Goal: Find specific page/section: Find specific page/section

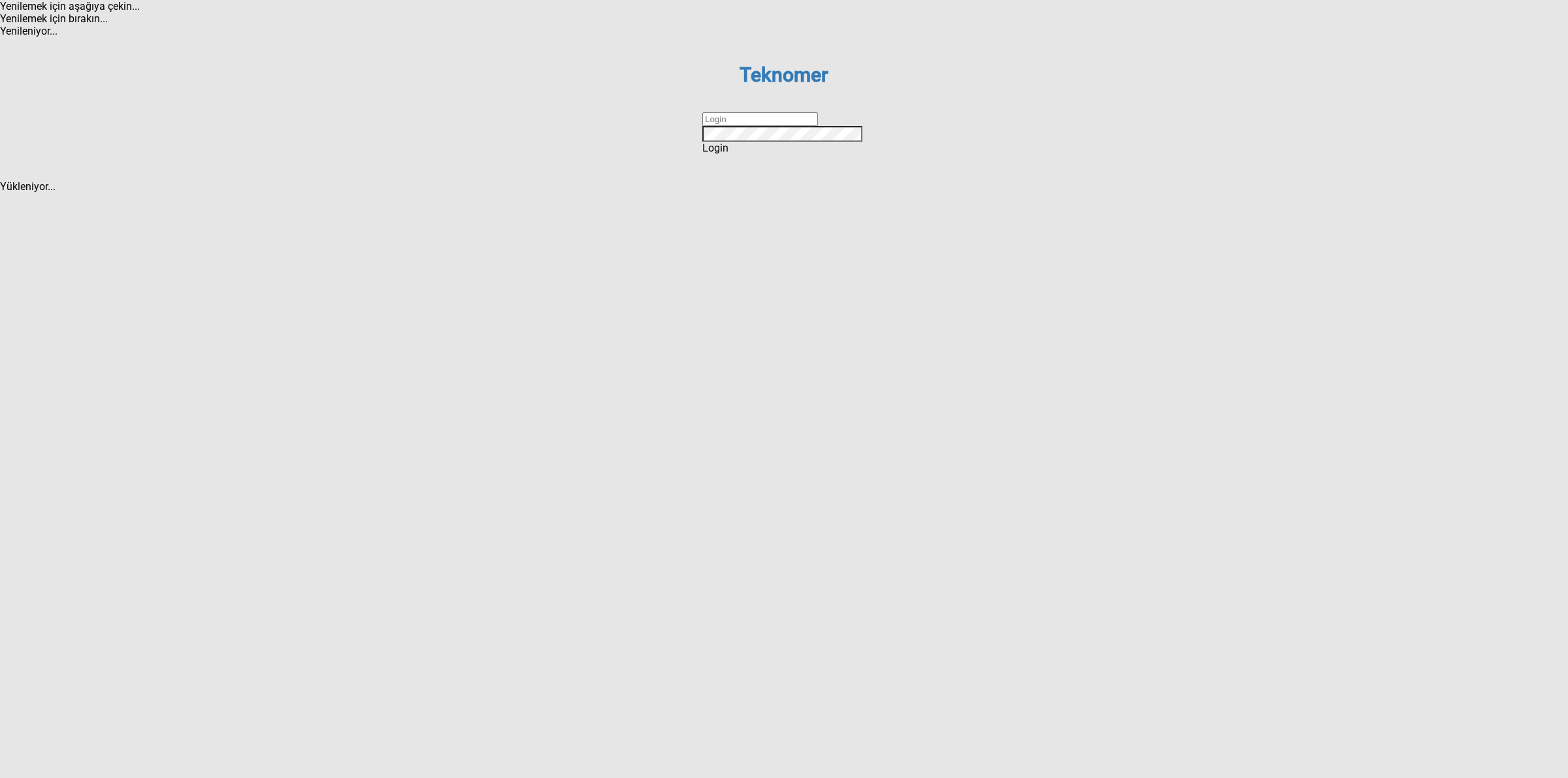
drag, startPoint x: 752, startPoint y: 392, endPoint x: 760, endPoint y: 395, distance: 8.5
click at [752, 126] on input "text" at bounding box center [760, 120] width 116 height 14
type input "DİZEM"
click at [761, 154] on div "Login" at bounding box center [784, 148] width 163 height 12
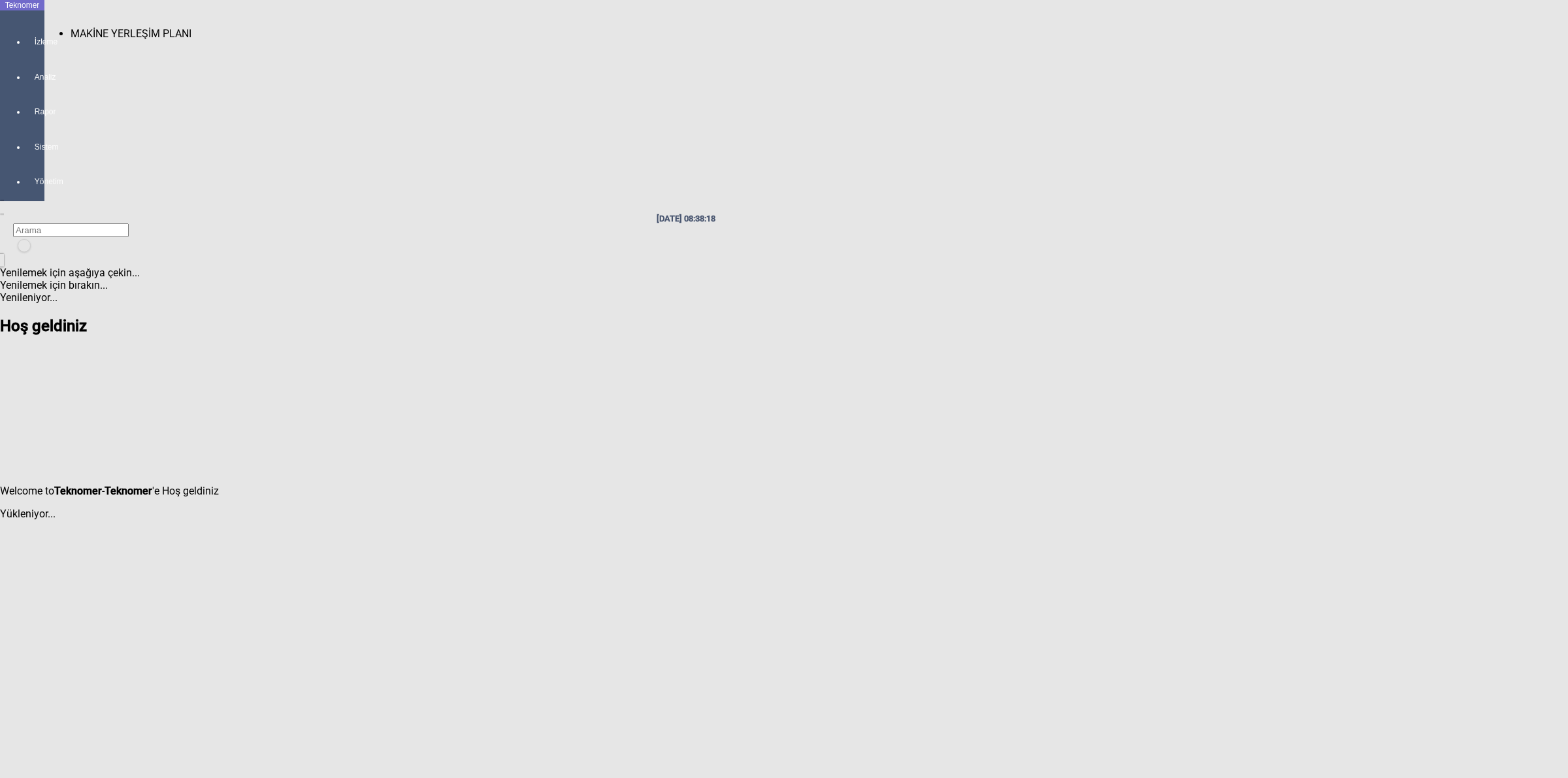
click at [26, 54] on div at bounding box center [35, 54] width 18 height 0
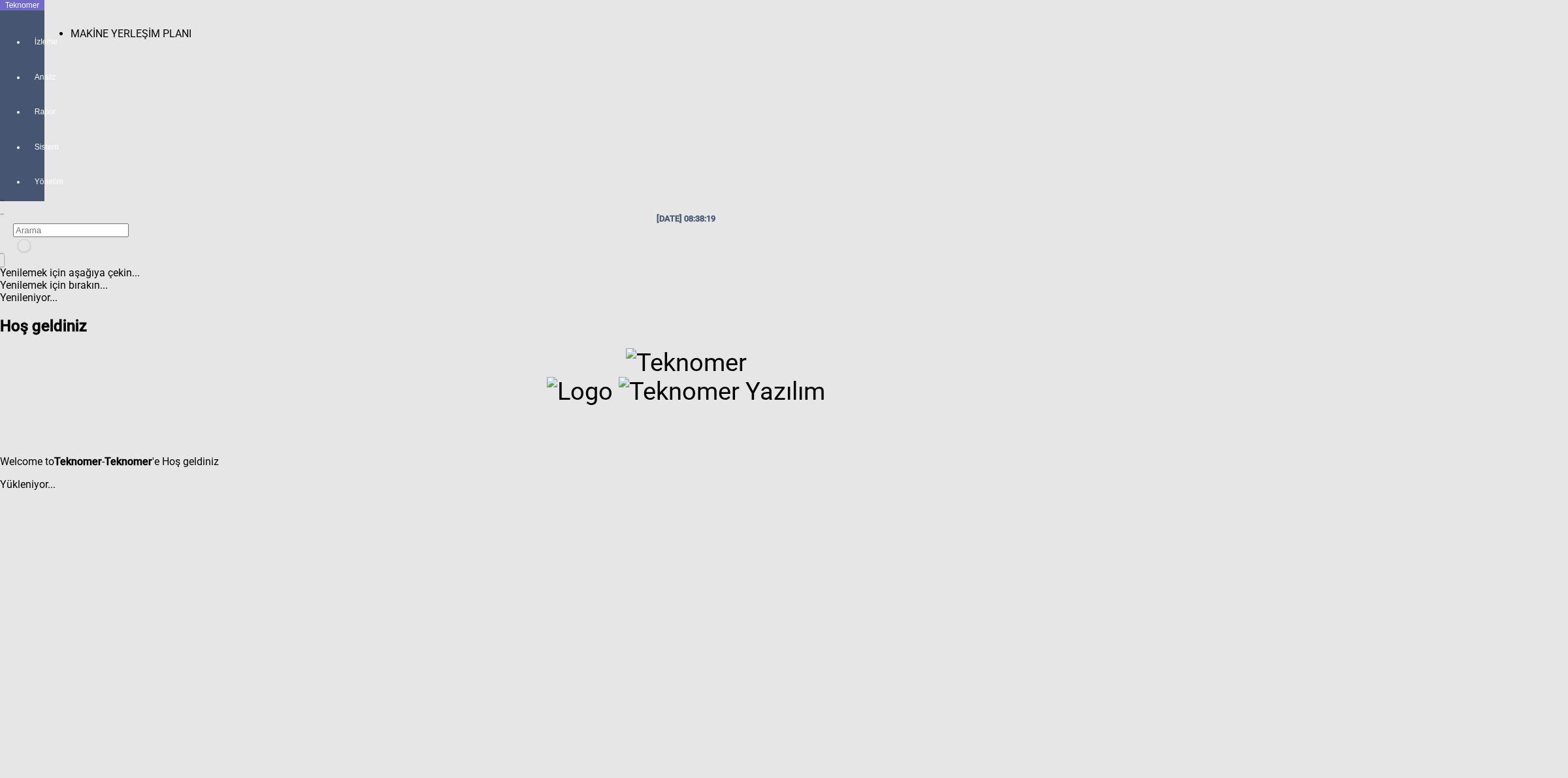
click at [113, 28] on span "MAKİNE YERLEŞİM PLANI" at bounding box center [131, 34] width 121 height 12
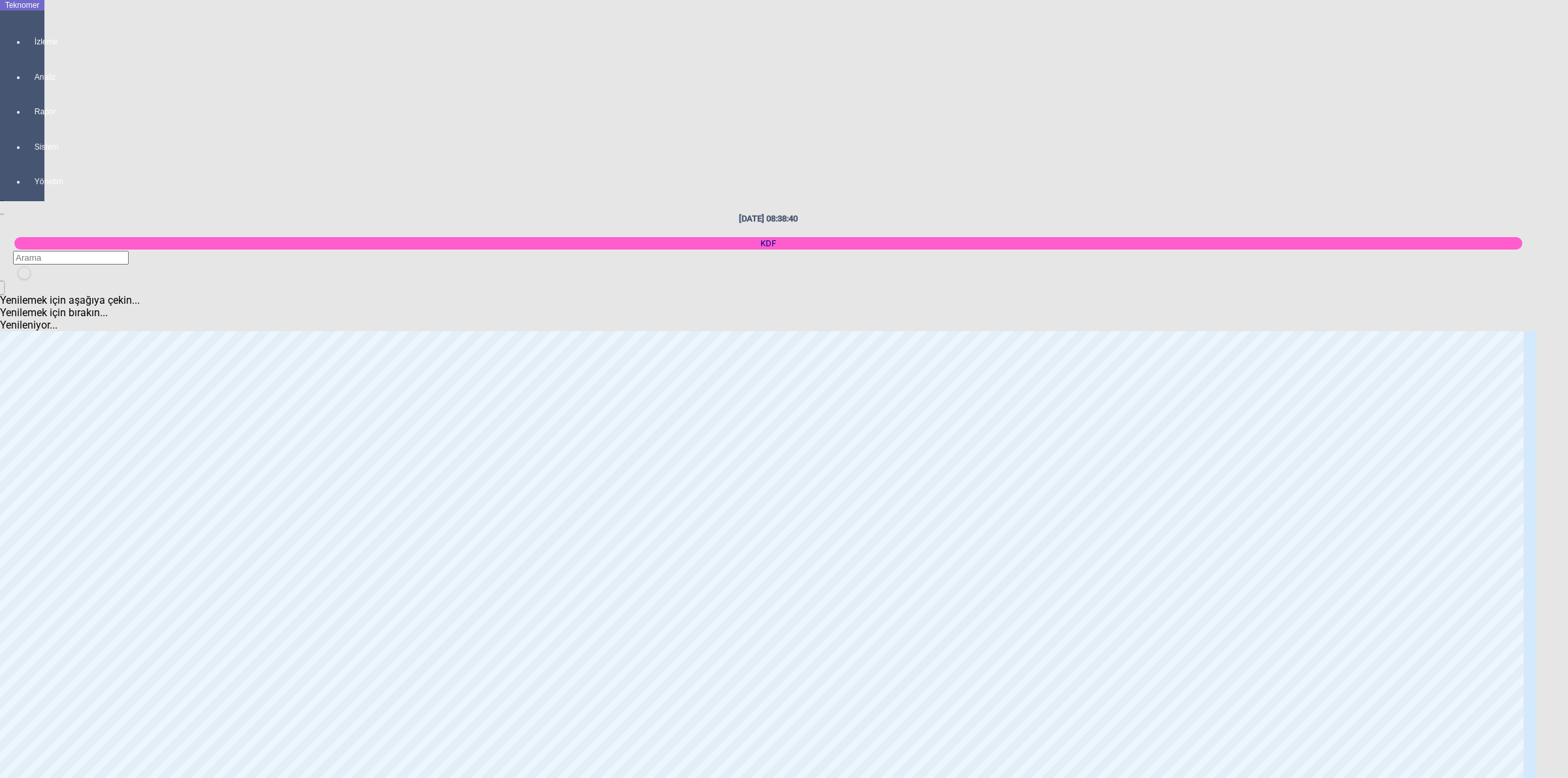
scroll to position [1877, 0]
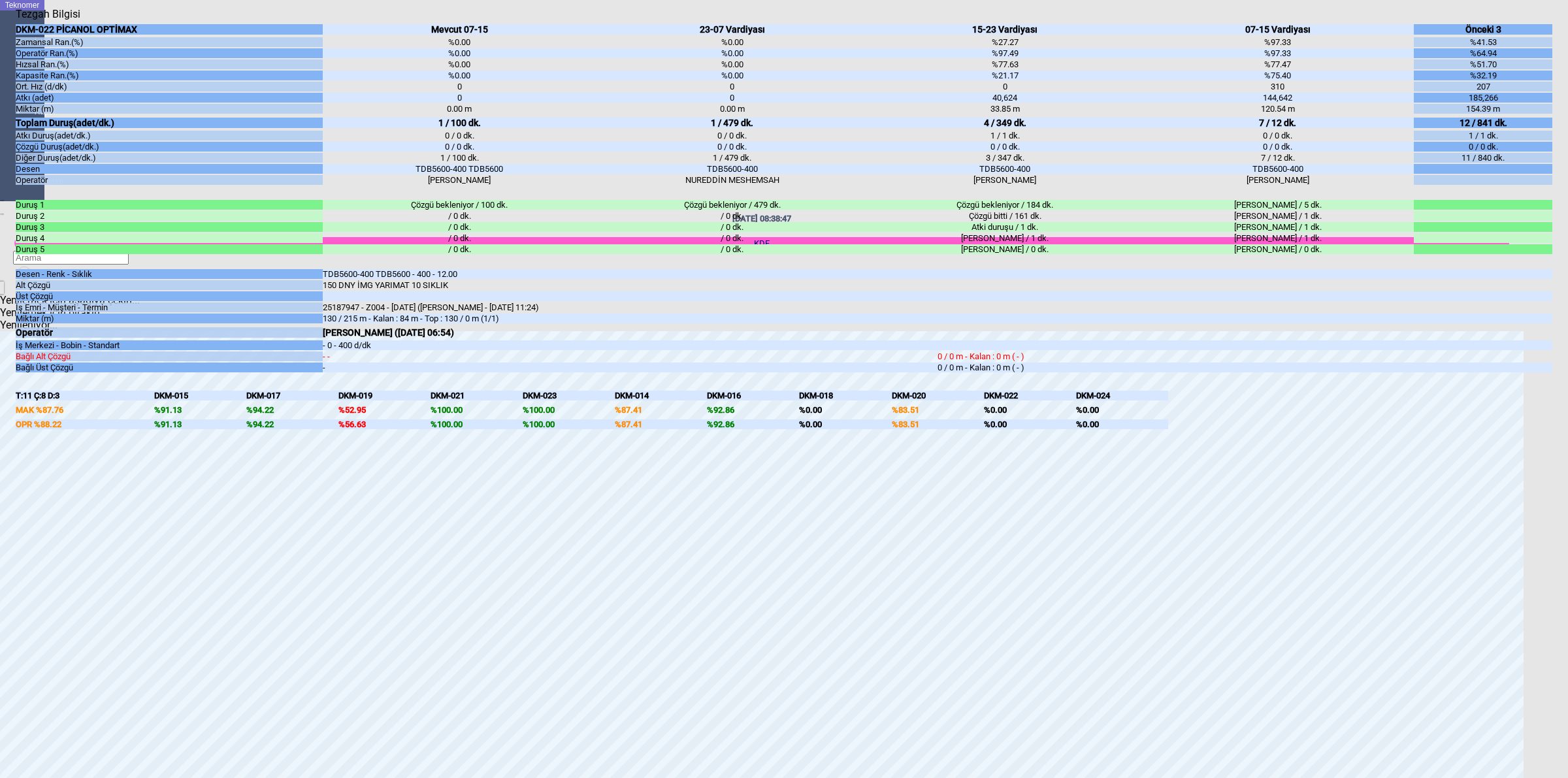
click at [1566, 438] on body "Teknomer İzleme Analiz Rapor Sistem Yönetim [DATE] 08:38:47 KDF Yenilemek için …" at bounding box center [784, 389] width 1568 height 778
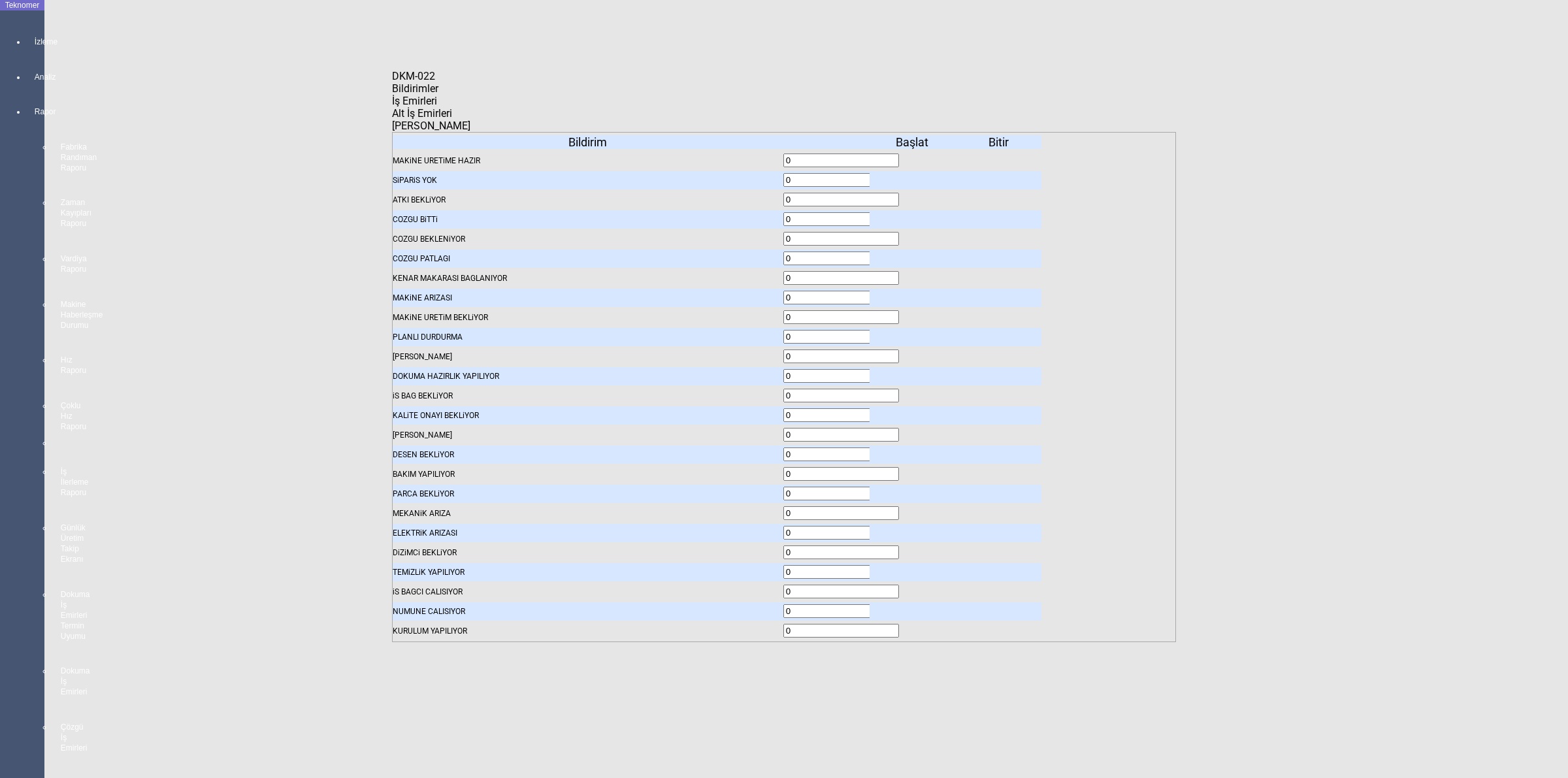
click at [913, 176] on icon at bounding box center [913, 180] width 0 height 9
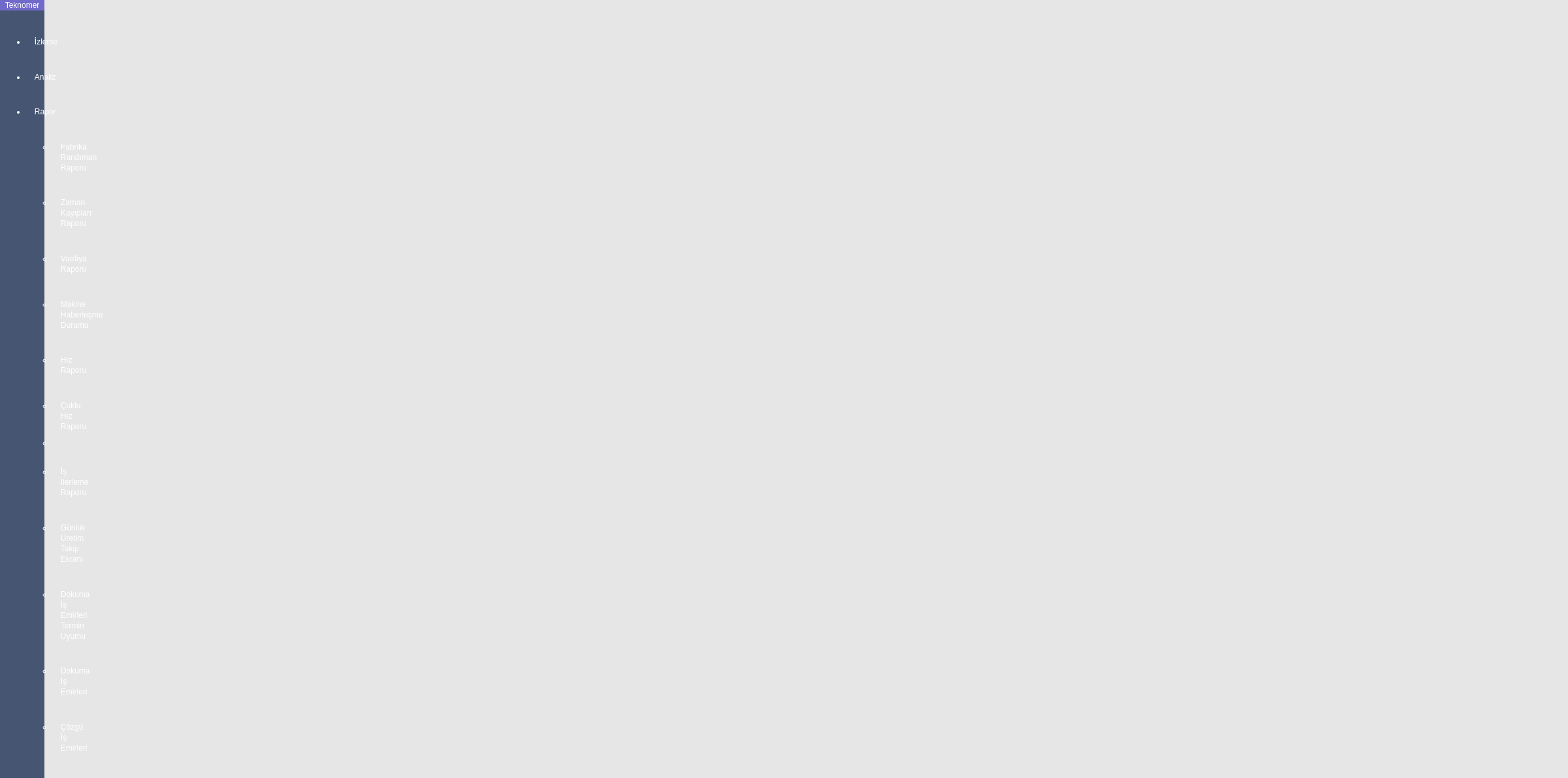
scroll to position [2286, 0]
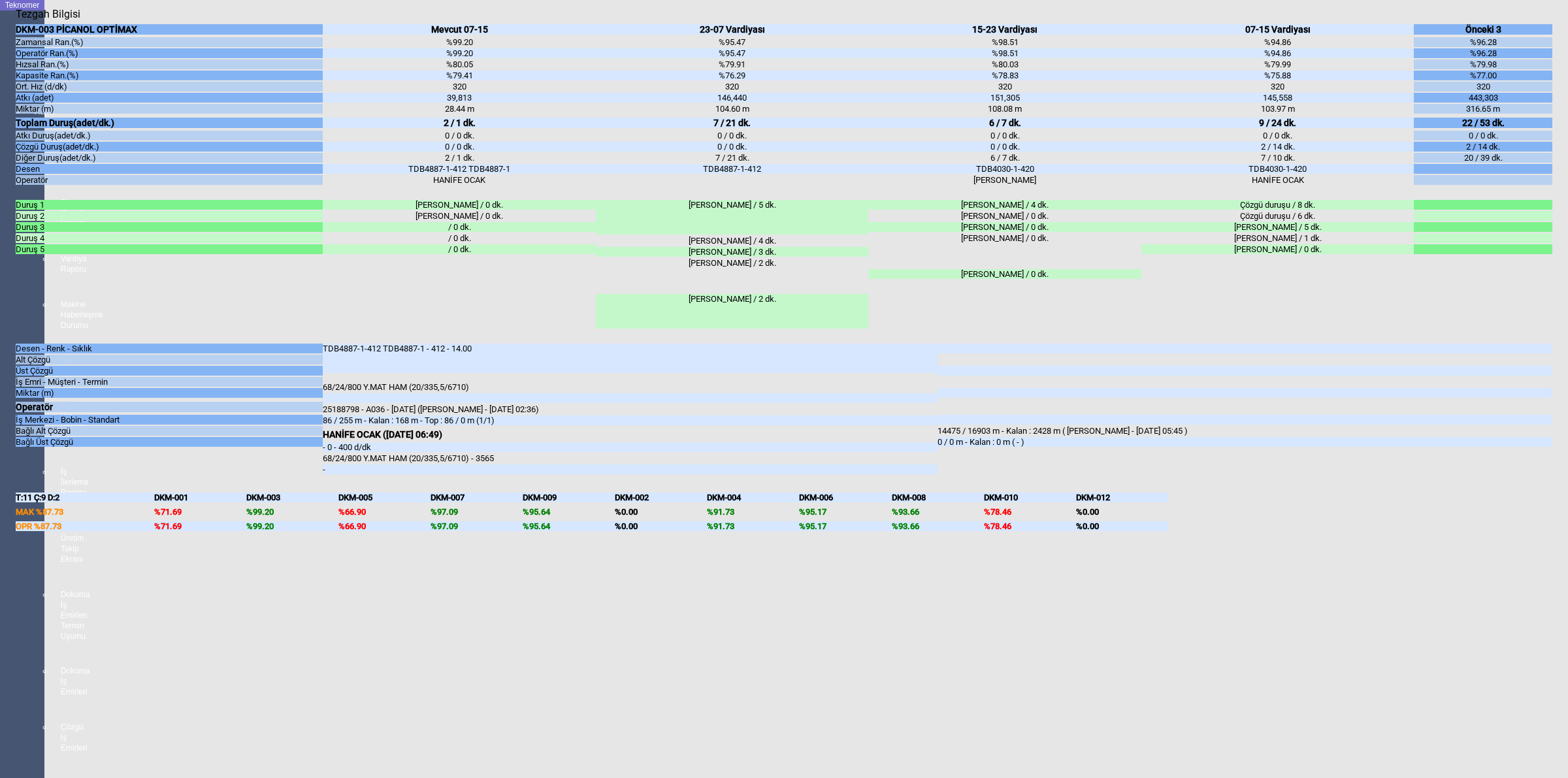
click at [1566, 333] on body "Teknomer İzleme Analiz Rapor Fabrika Randıman Raporu Zaman Kayıpları Raporu Var…" at bounding box center [784, 389] width 1568 height 778
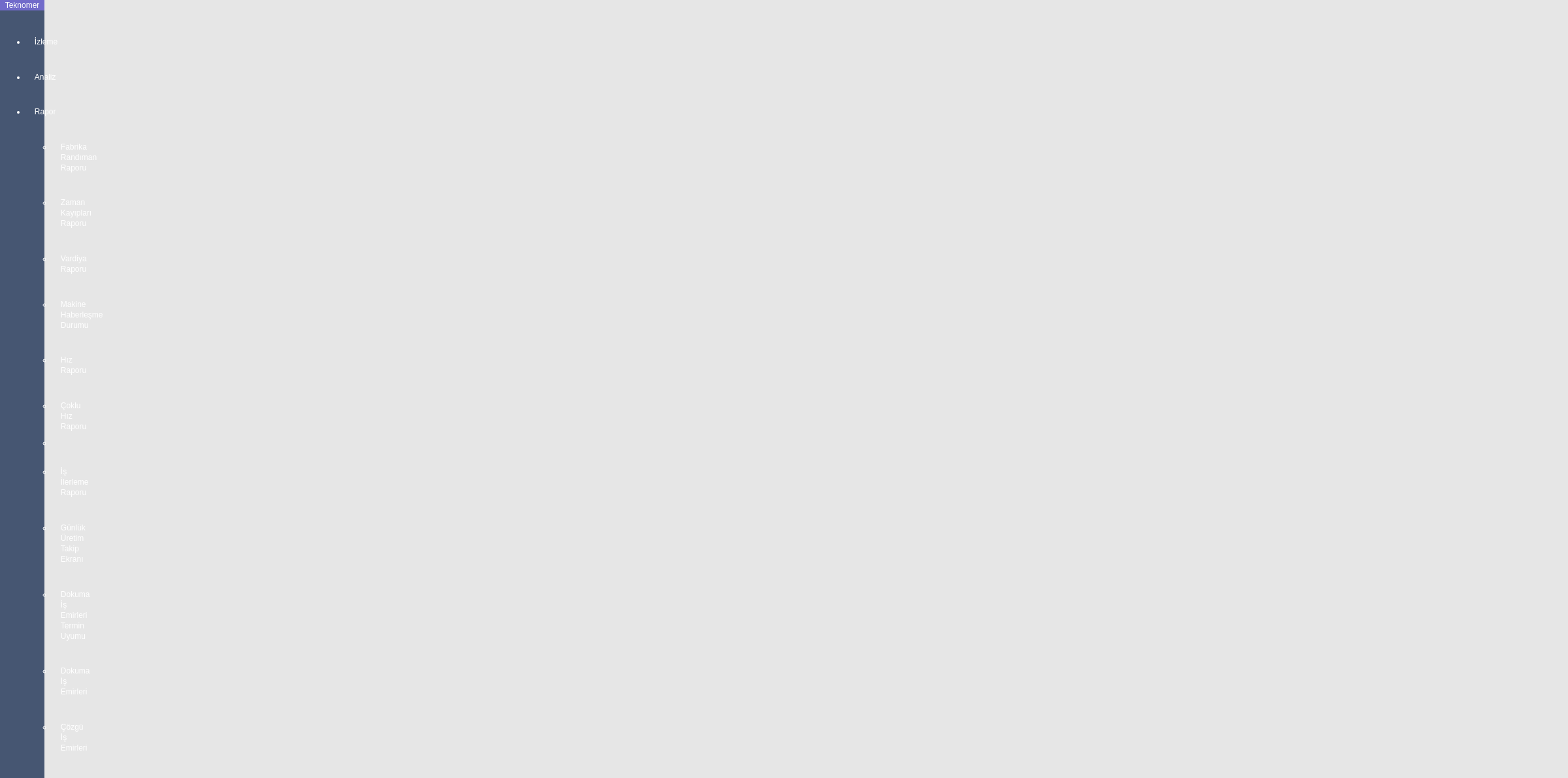
click at [1566, 412] on body "Teknomer İzleme Analiz Rapor Fabrika Randıman Raporu Zaman Kayıpları Raporu Var…" at bounding box center [784, 389] width 1568 height 778
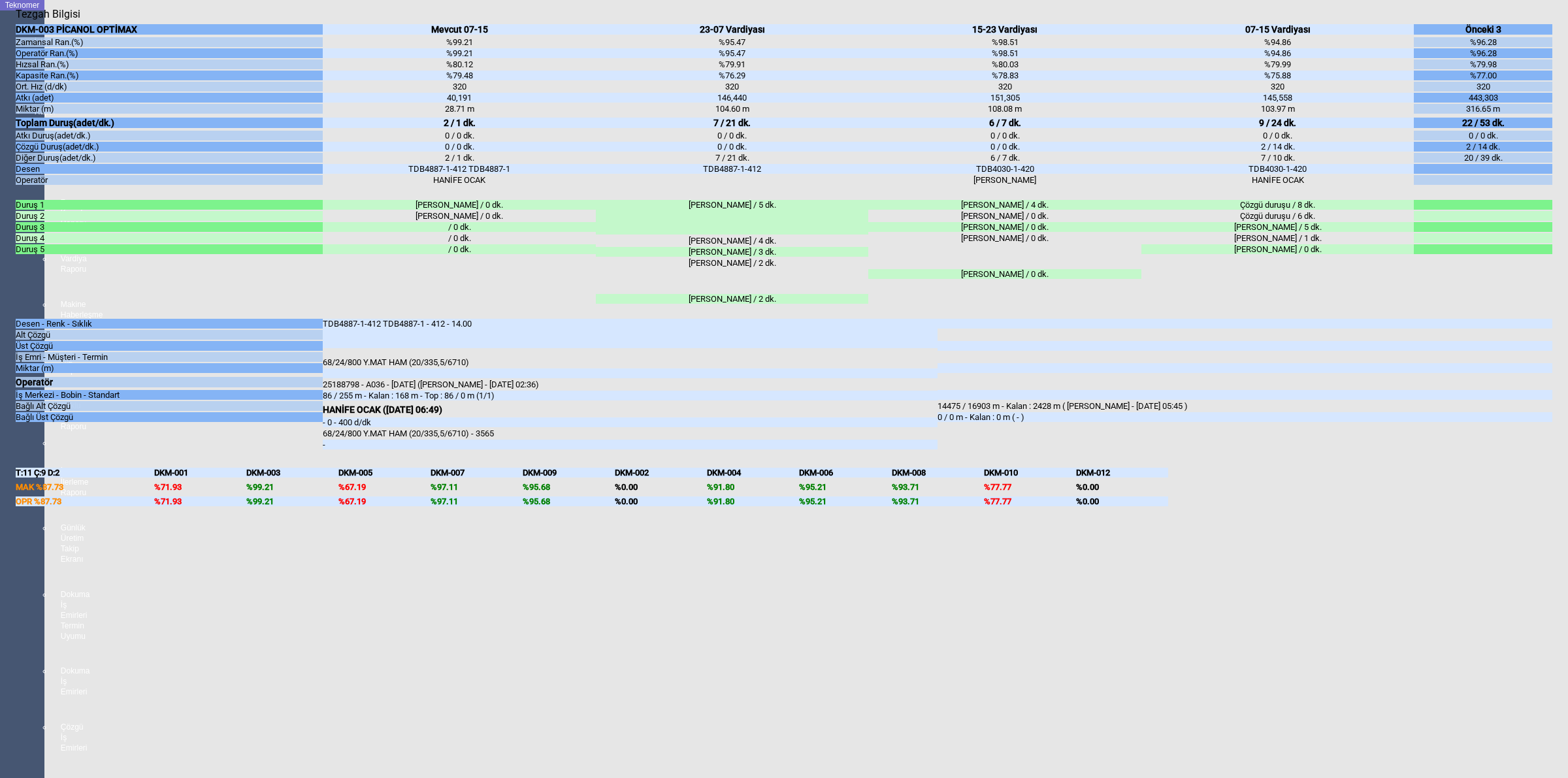
click at [1566, 472] on body "Teknomer İzleme Analiz Rapor Fabrika Randıman Raporu Zaman Kayıpları Raporu Var…" at bounding box center [784, 389] width 1568 height 778
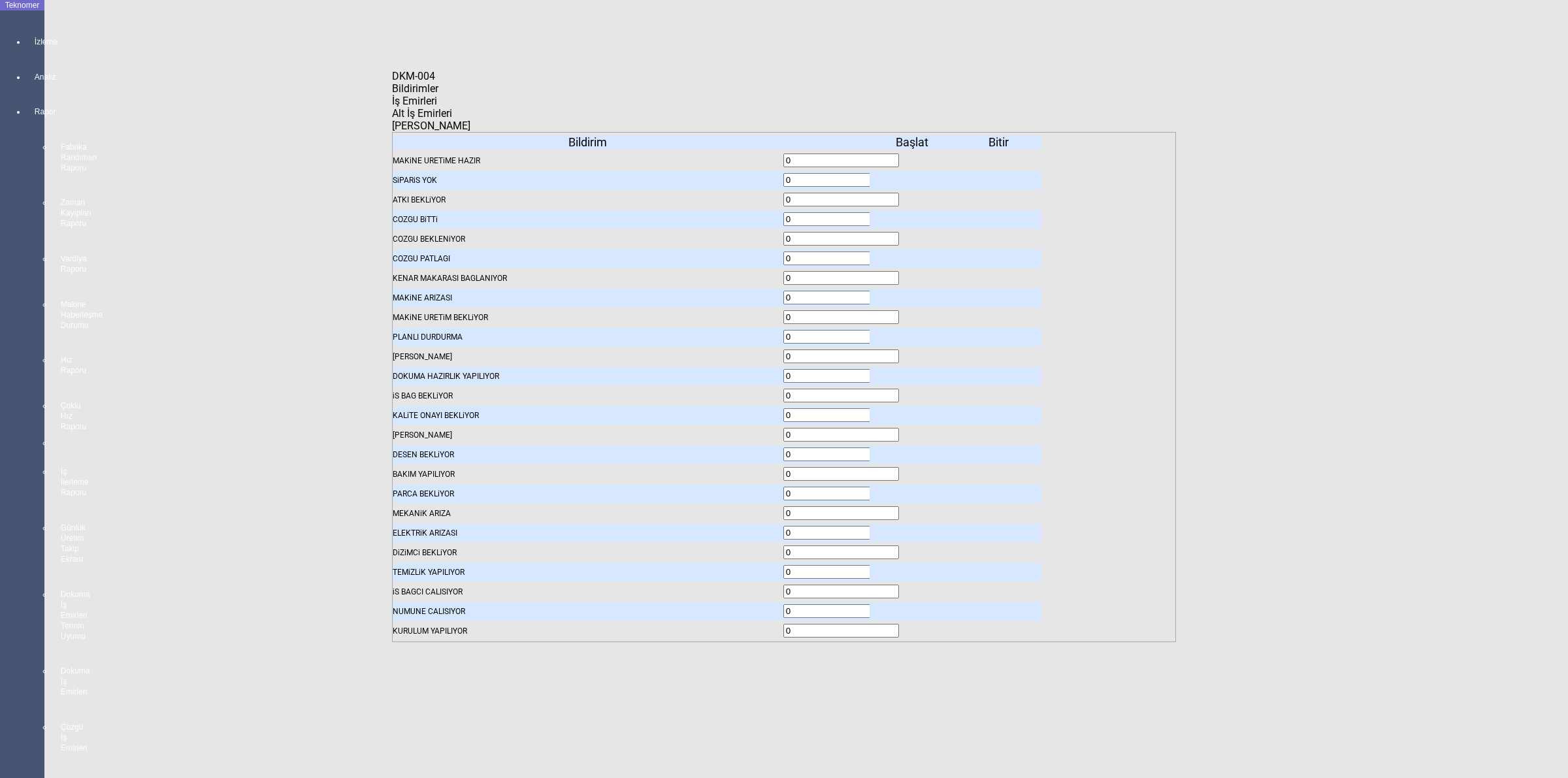
click at [437, 107] on span "İş Emirleri" at bounding box center [414, 101] width 45 height 12
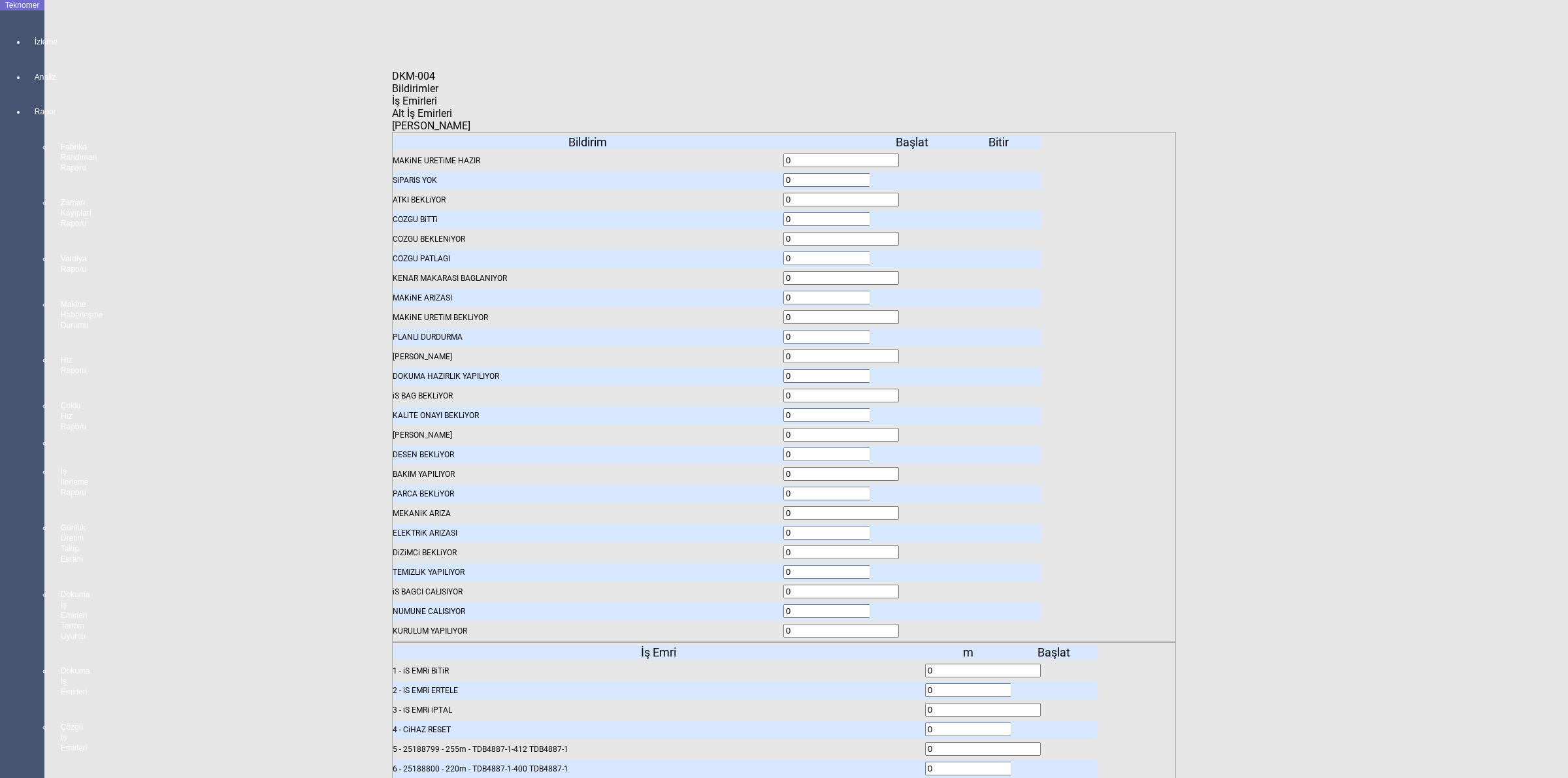
click at [1268, 386] on body "Teknomer İzleme Analiz Rapor Fabrika Randıman Raporu Zaman Kayıpları Raporu Var…" at bounding box center [784, 389] width 1568 height 778
click at [437, 103] on span "İş Emirleri" at bounding box center [414, 101] width 45 height 12
click at [1402, 371] on body "Teknomer İzleme Analiz Rapor Fabrika Randıman Raporu Zaman Kayıpları Raporu Var…" at bounding box center [784, 389] width 1568 height 778
